Goal: Information Seeking & Learning: Get advice/opinions

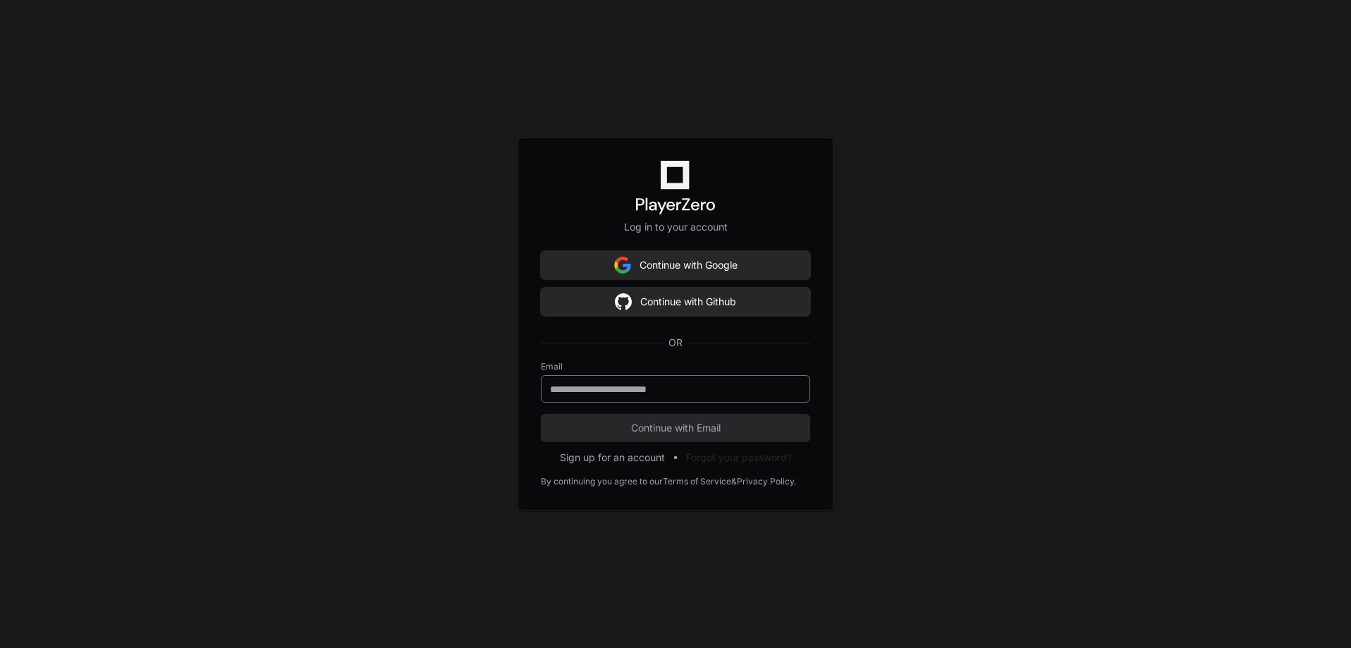
click at [668, 387] on input "email" at bounding box center [675, 389] width 251 height 14
type input "**********"
click at [671, 431] on span "Continue with Email" at bounding box center [675, 428] width 269 height 14
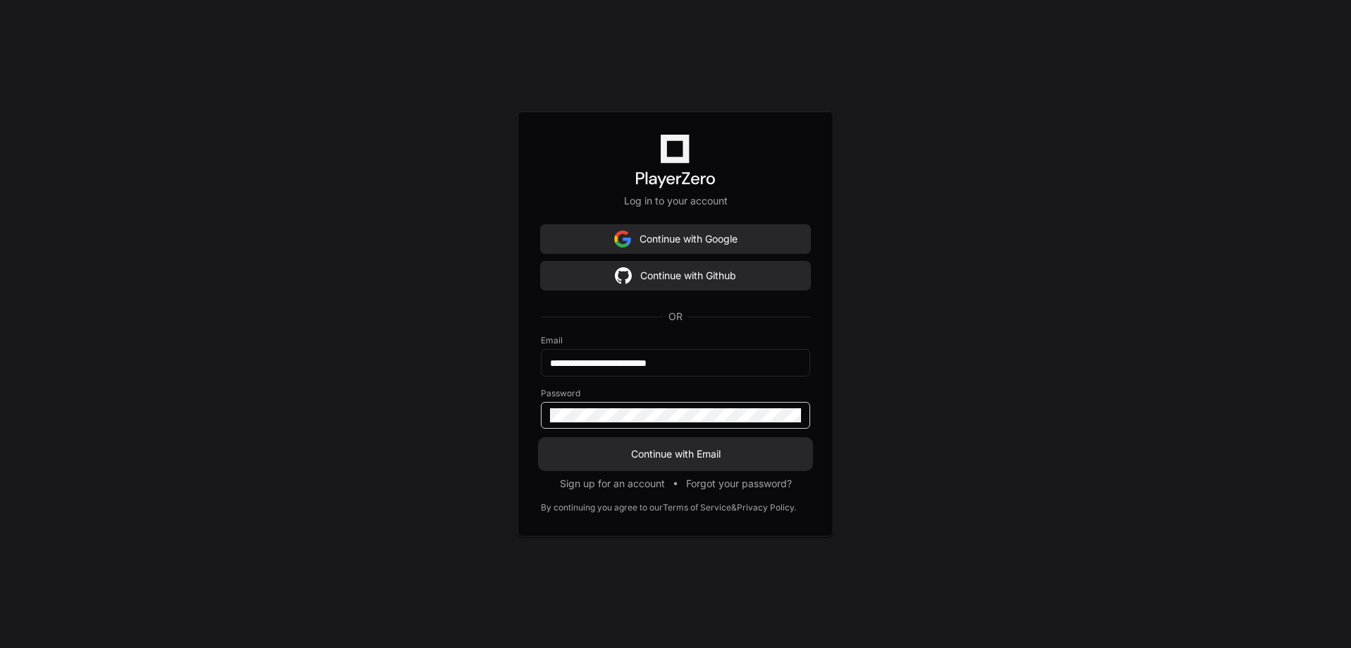
click at [633, 456] on span "Continue with Email" at bounding box center [675, 454] width 269 height 14
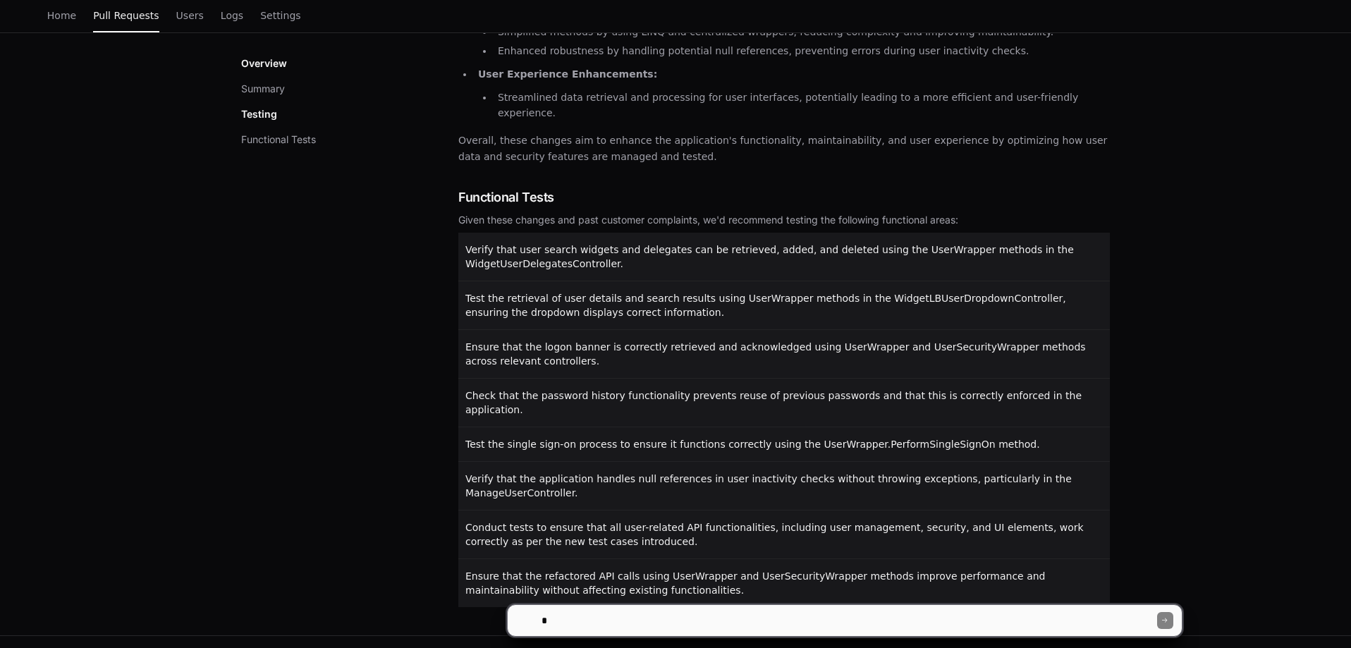
scroll to position [553, 0]
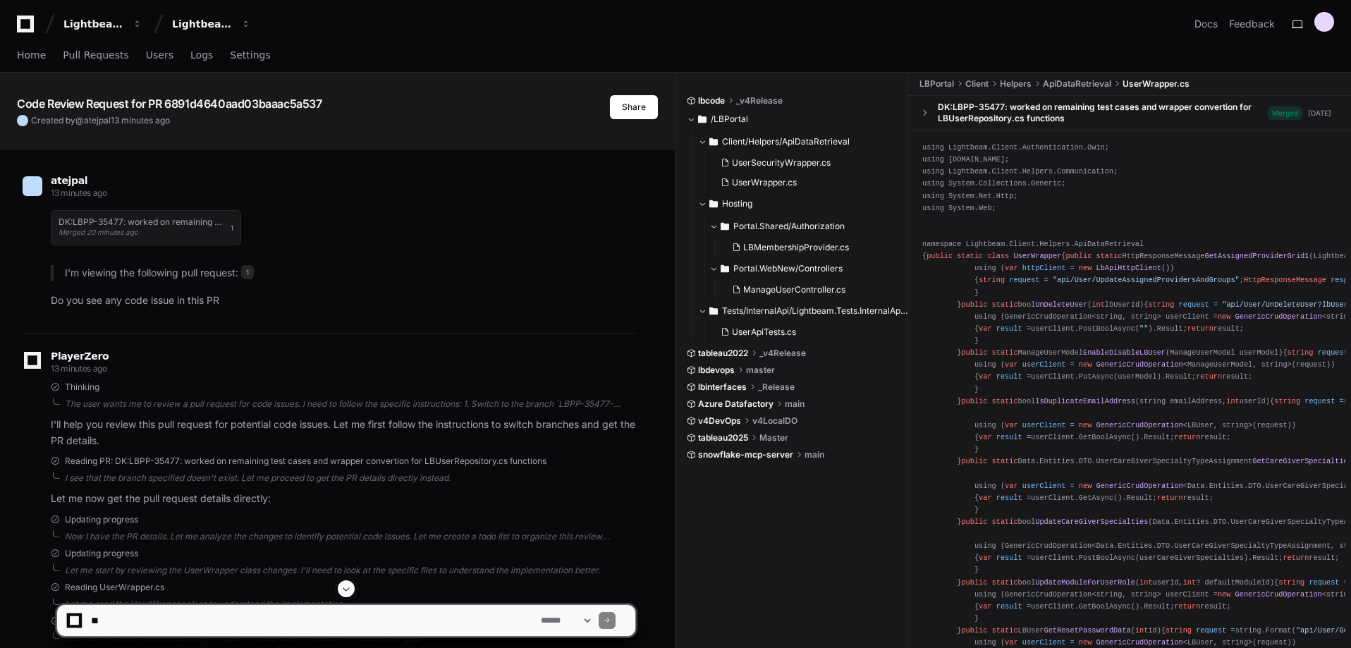
click at [334, 198] on div "atejpal 13 minutes ago" at bounding box center [329, 188] width 613 height 24
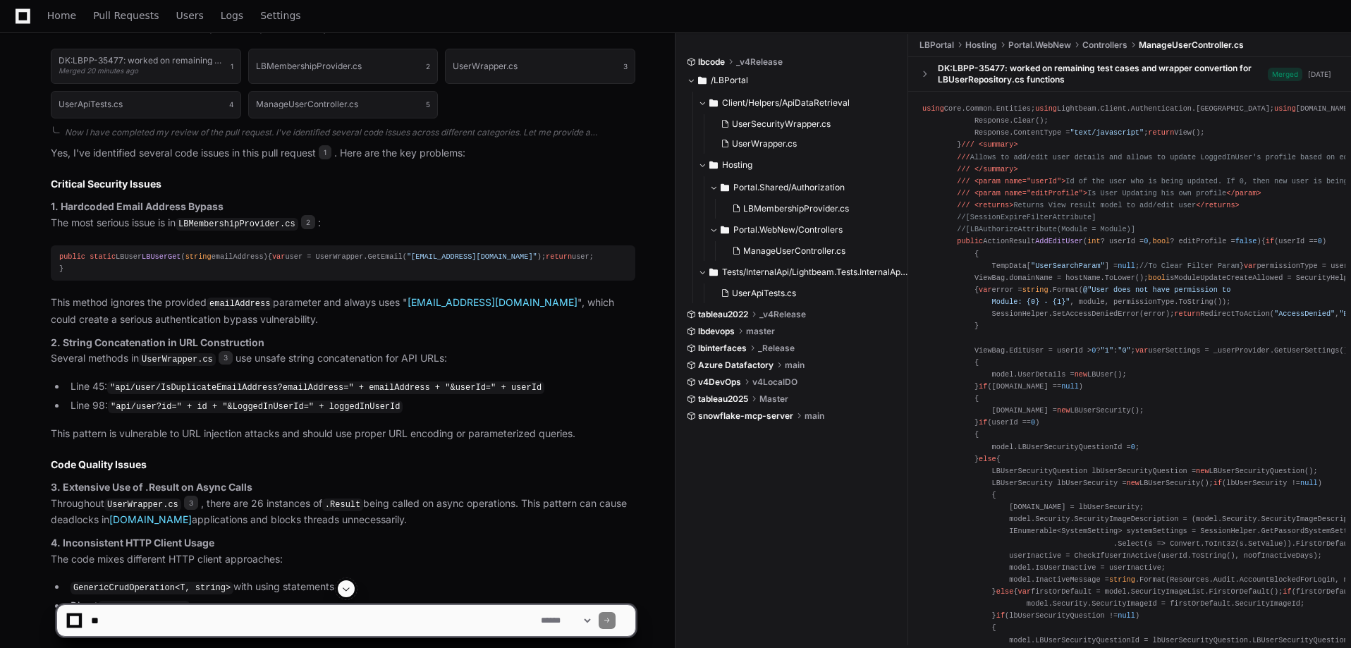
scroll to position [1044, 0]
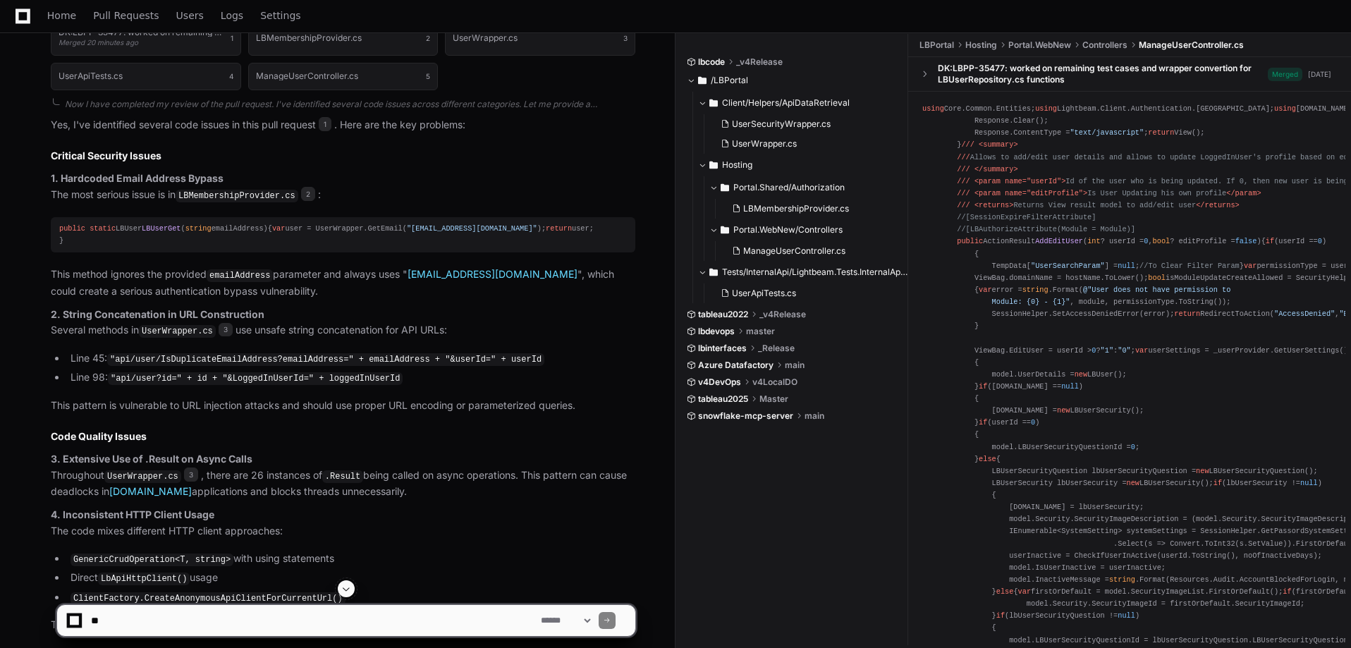
click at [535, 453] on article "Yes, I've identified several code issues in this pull request 1 . Here are the …" at bounding box center [343, 635] width 585 height 1037
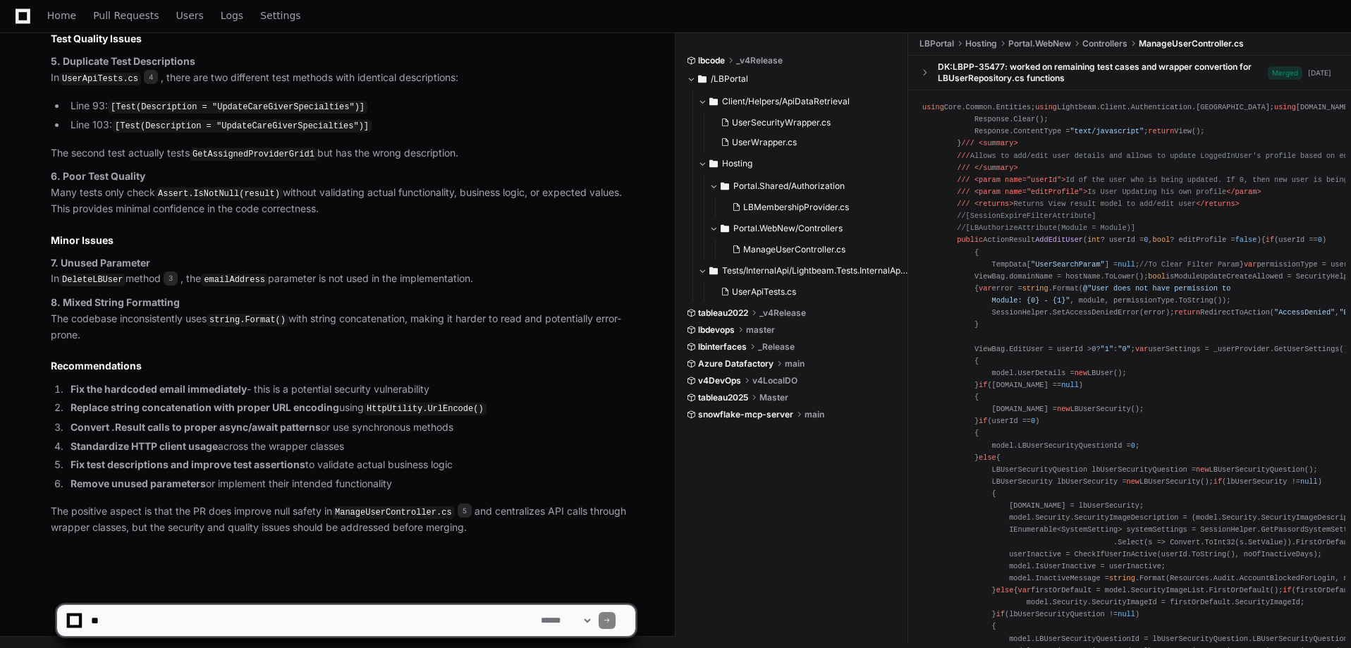
scroll to position [1688, 0]
